Goal: Go to known website: Go to known website

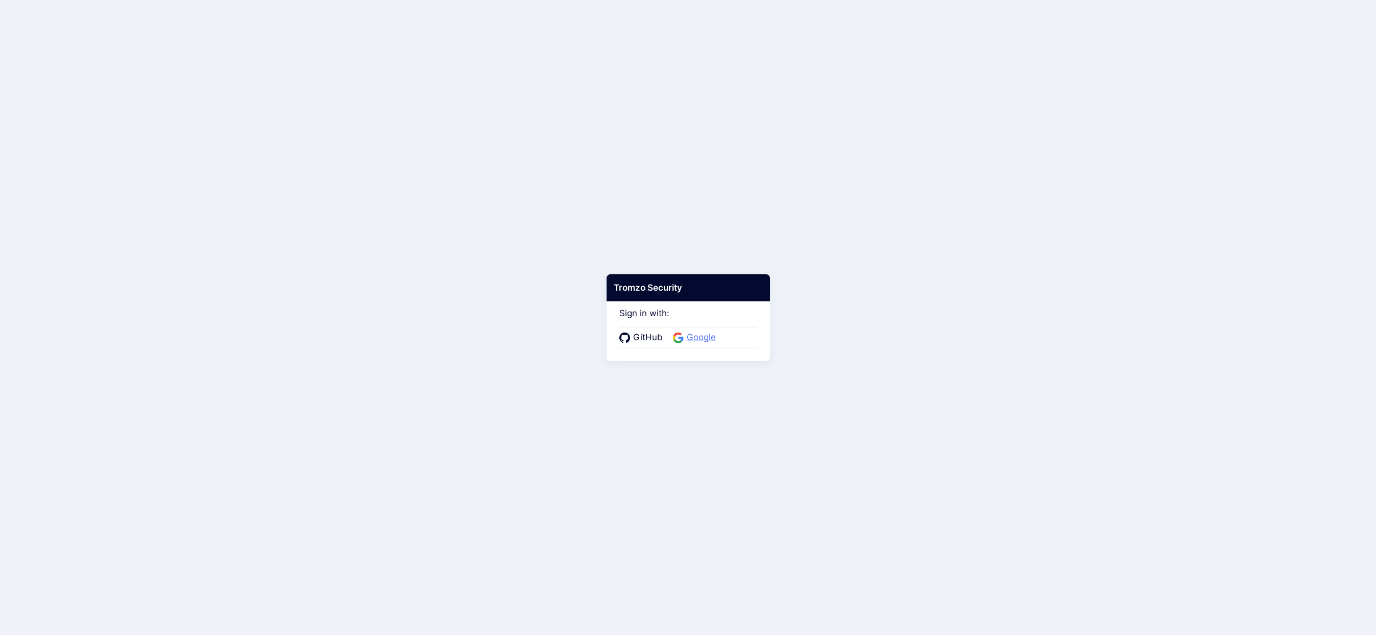
click at [699, 337] on span "Google" at bounding box center [701, 337] width 35 height 13
